Goal: Obtain resource: Download file/media

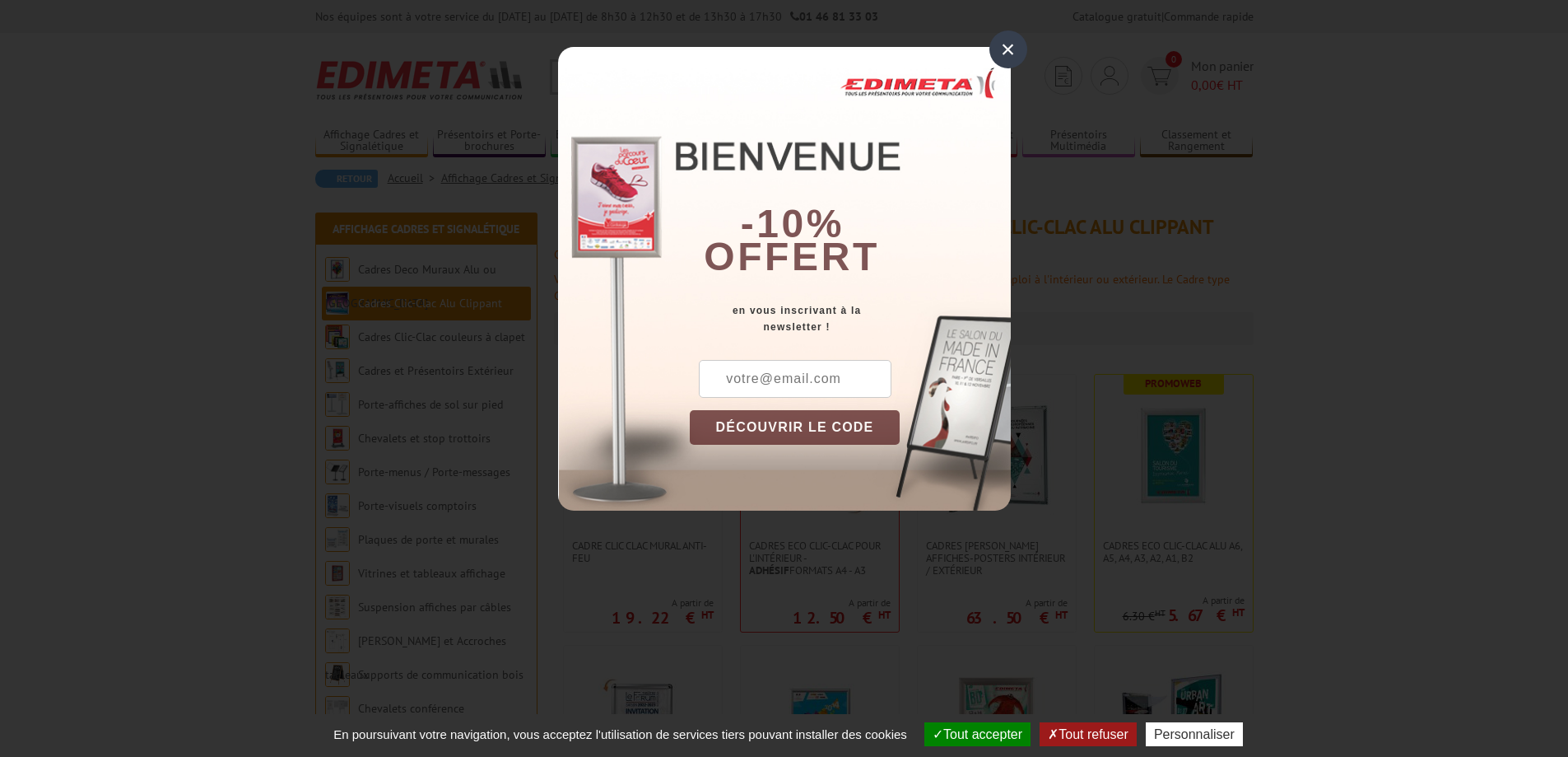
click at [1004, 52] on div "×" at bounding box center [1008, 49] width 37 height 37
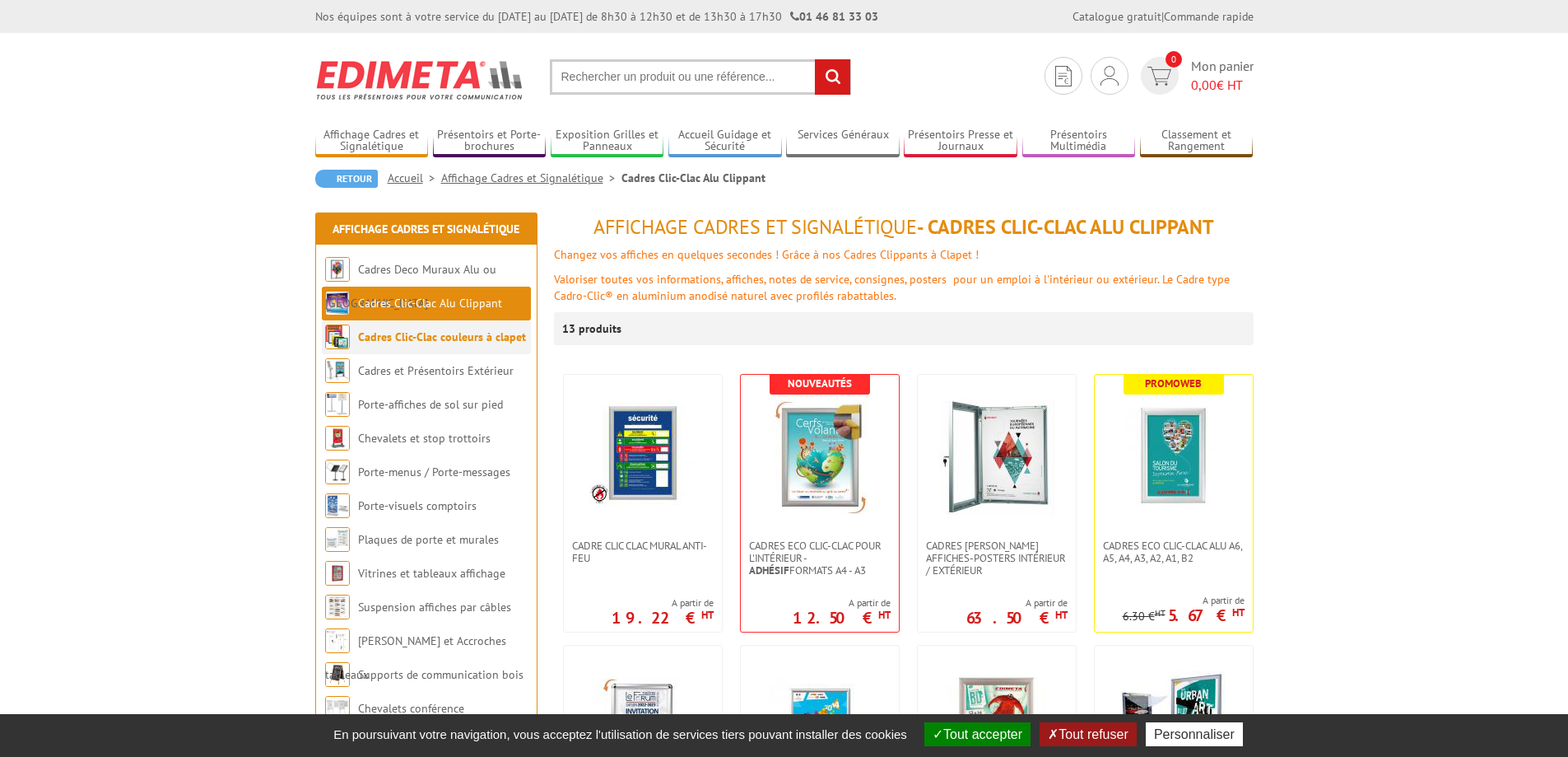
click at [457, 337] on link "Cadres Clic-Clac couleurs à clapet" at bounding box center [442, 336] width 168 height 14
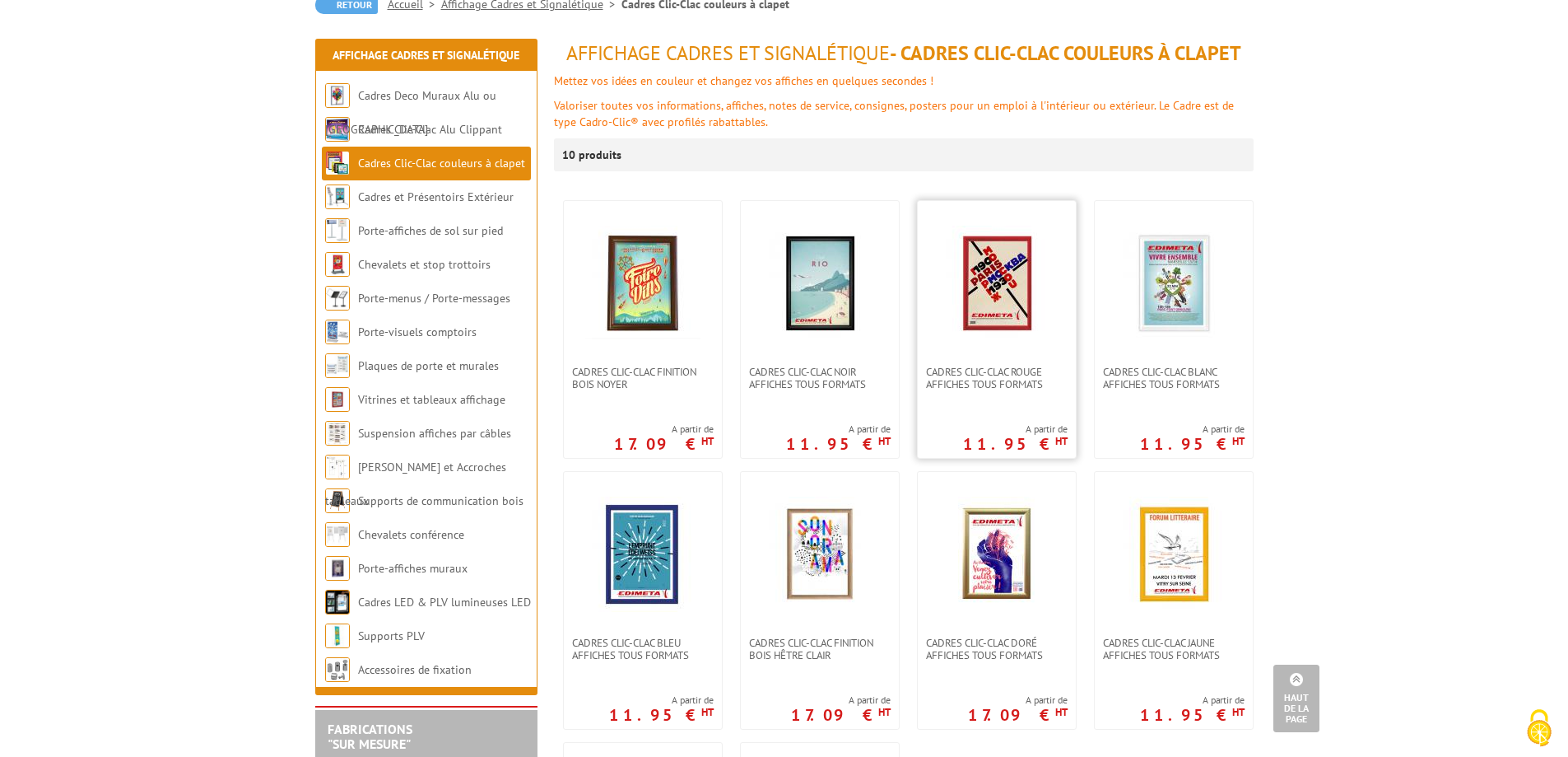
scroll to position [164, 0]
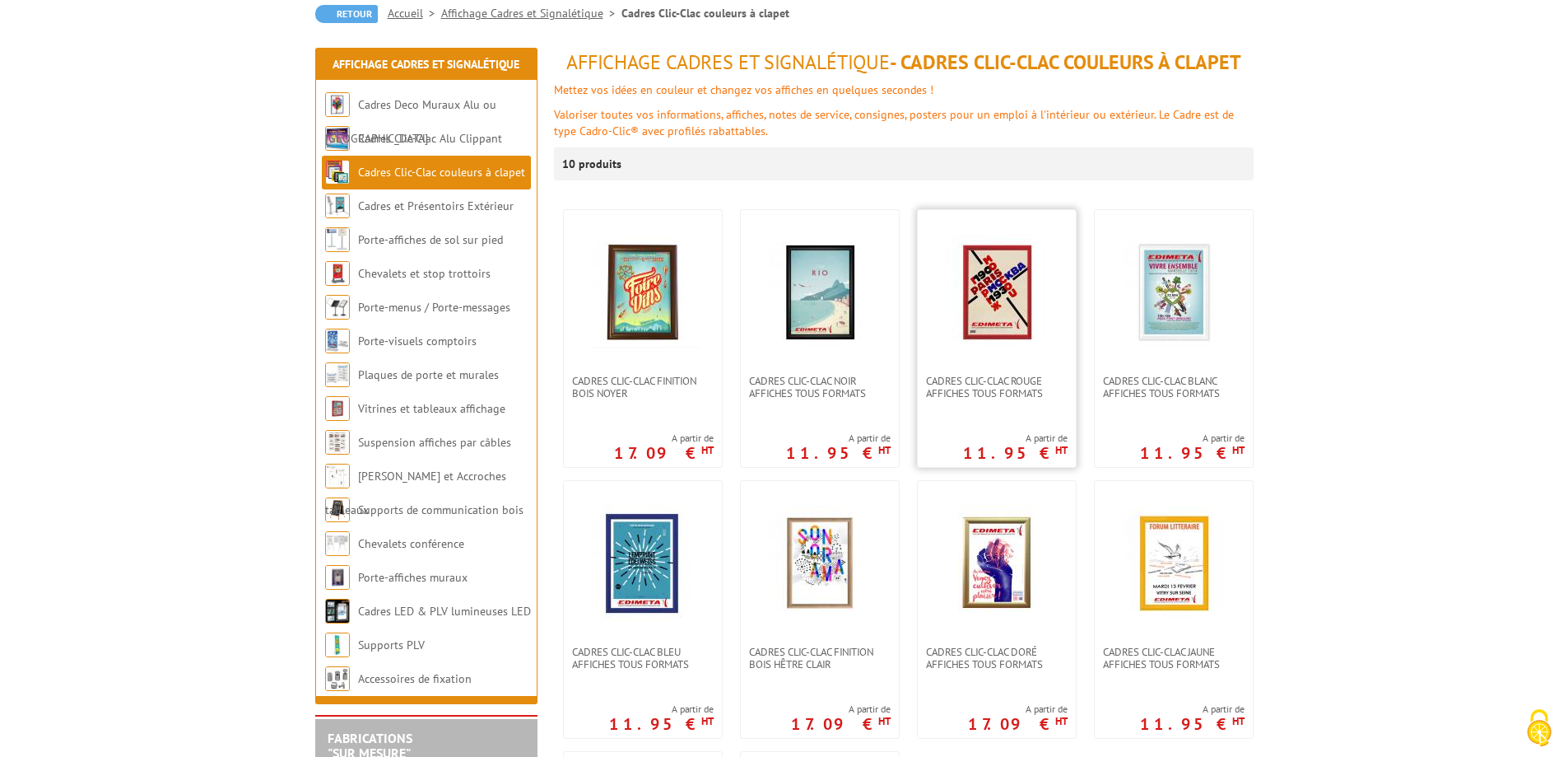
click at [1019, 328] on img at bounding box center [997, 292] width 115 height 115
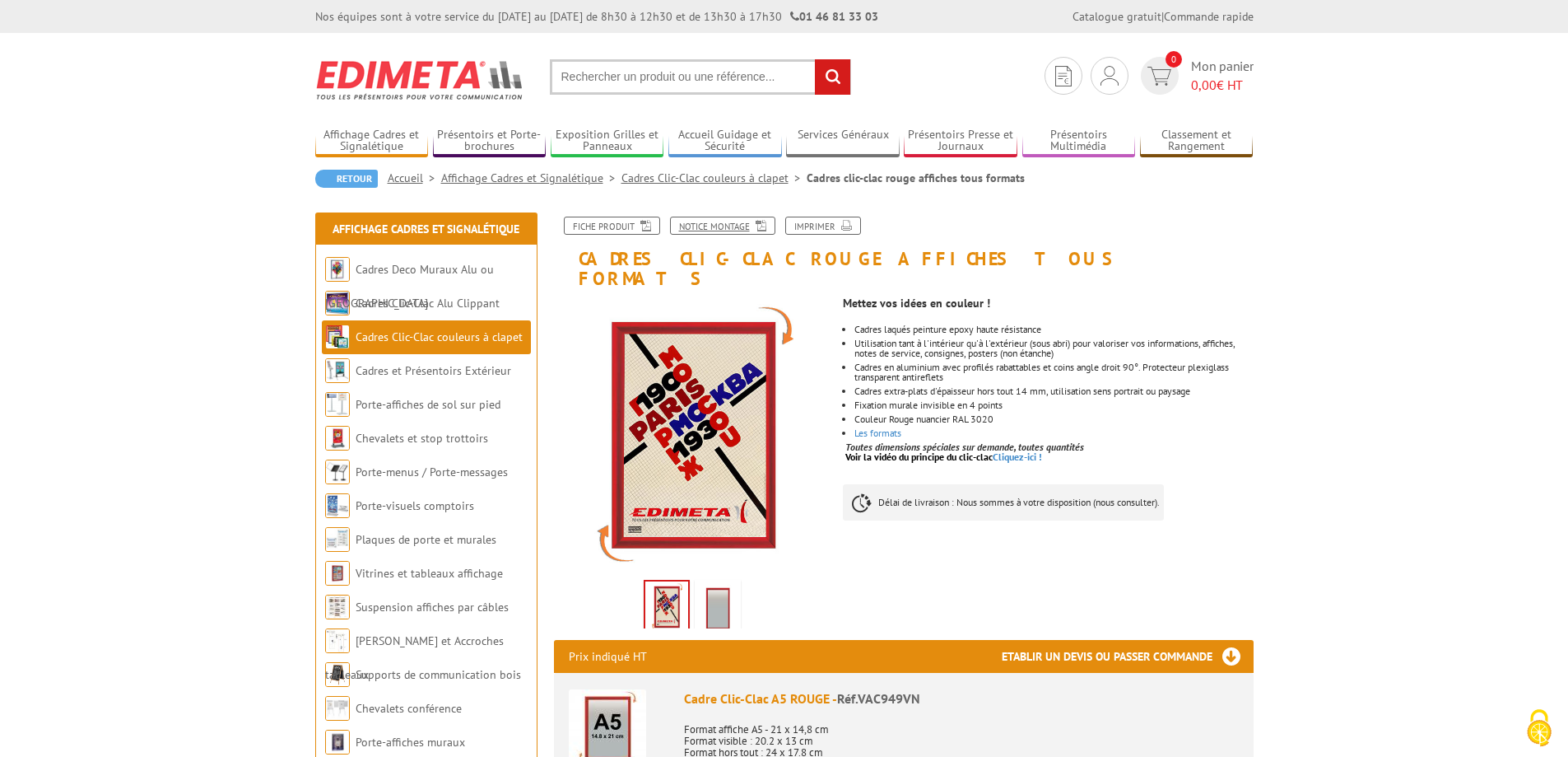
click at [710, 229] on link "Notice Montage" at bounding box center [723, 225] width 106 height 18
